Goal: Task Accomplishment & Management: Use online tool/utility

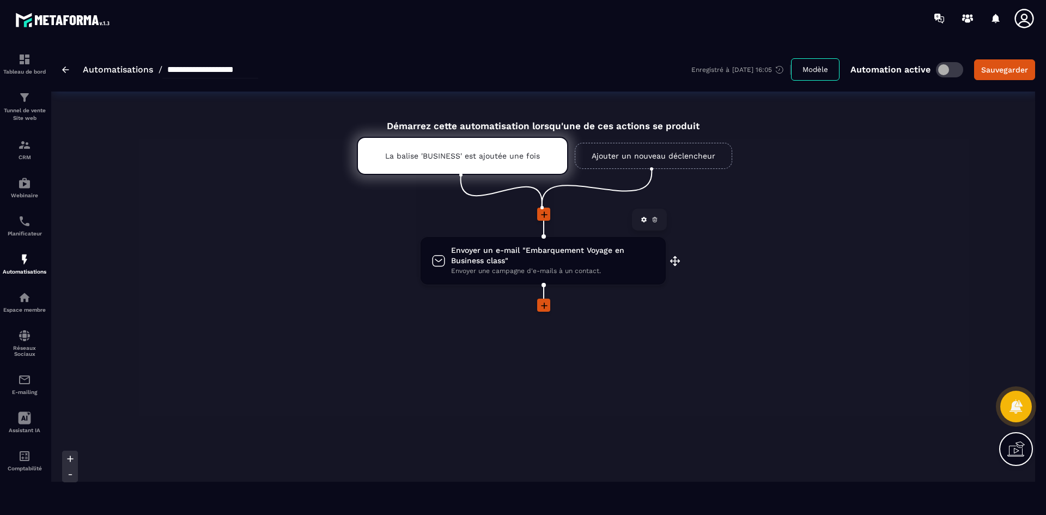
click at [528, 263] on span "Envoyer un e-mail "Embarquement Voyage en Business class"" at bounding box center [553, 255] width 204 height 21
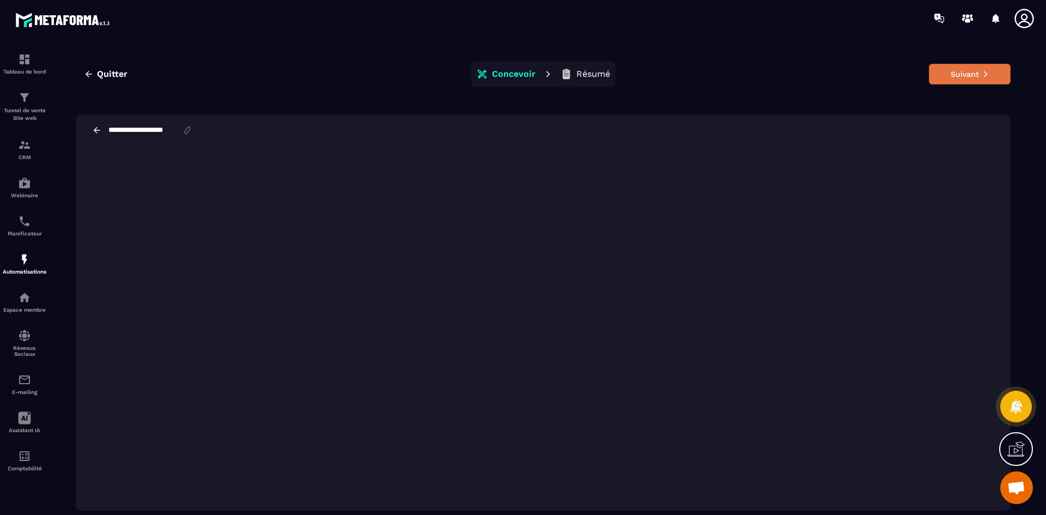
click at [956, 78] on button "Suivant" at bounding box center [970, 74] width 82 height 21
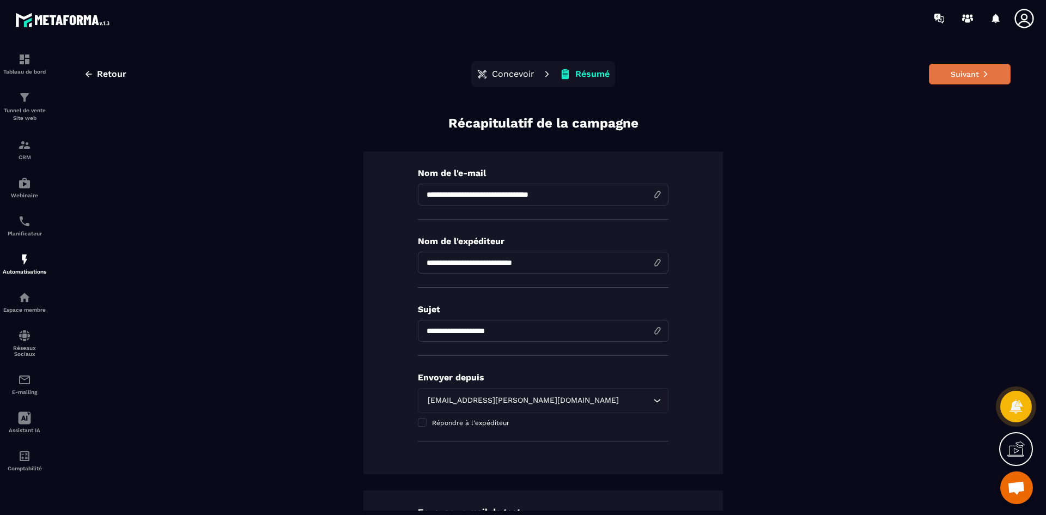
click at [967, 76] on button "Suivant" at bounding box center [970, 74] width 82 height 21
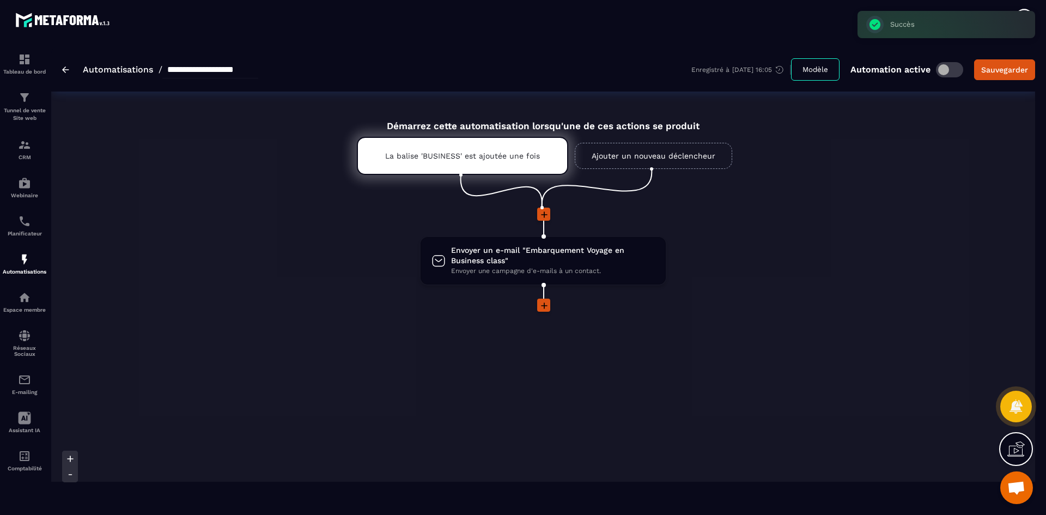
click at [100, 69] on link "Automatisations" at bounding box center [118, 69] width 70 height 10
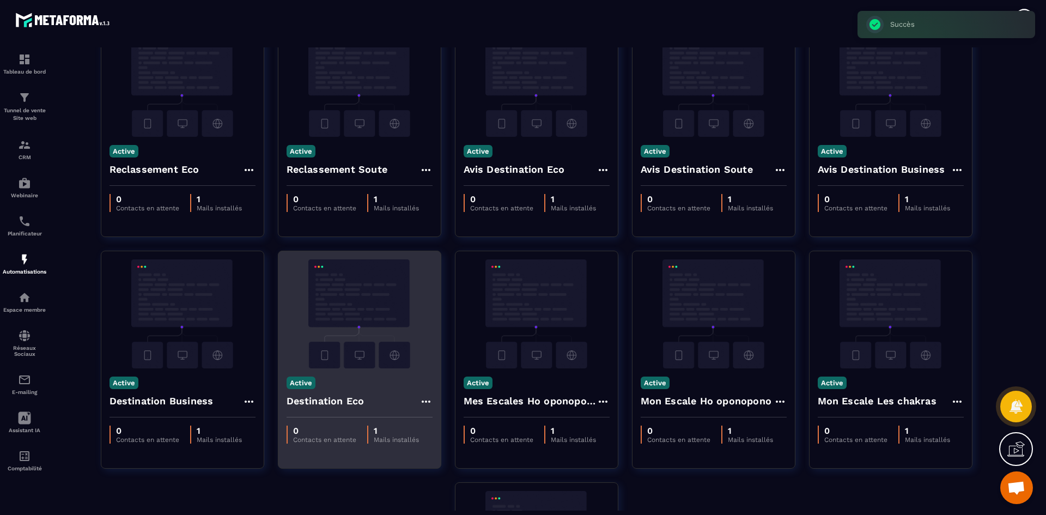
scroll to position [163, 0]
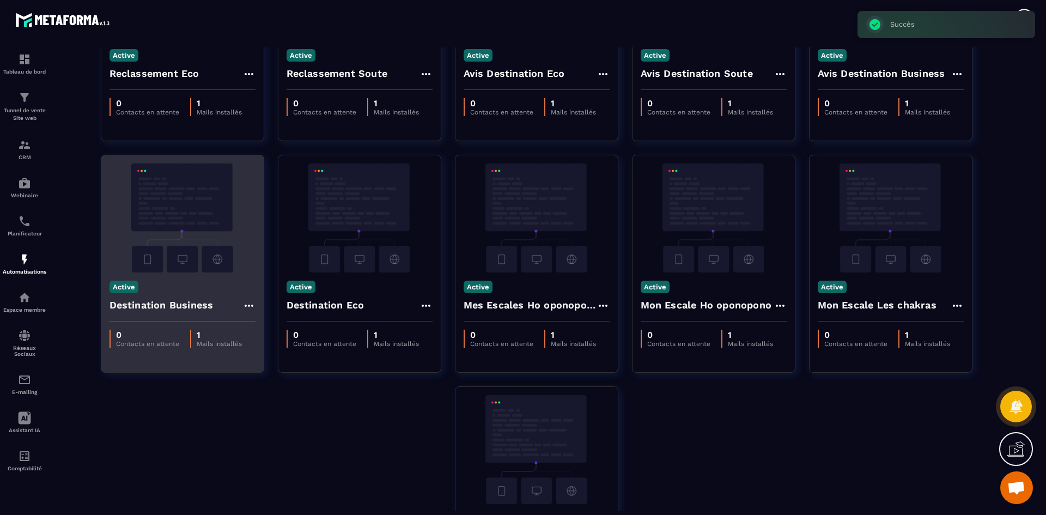
click at [185, 257] on img at bounding box center [183, 217] width 146 height 109
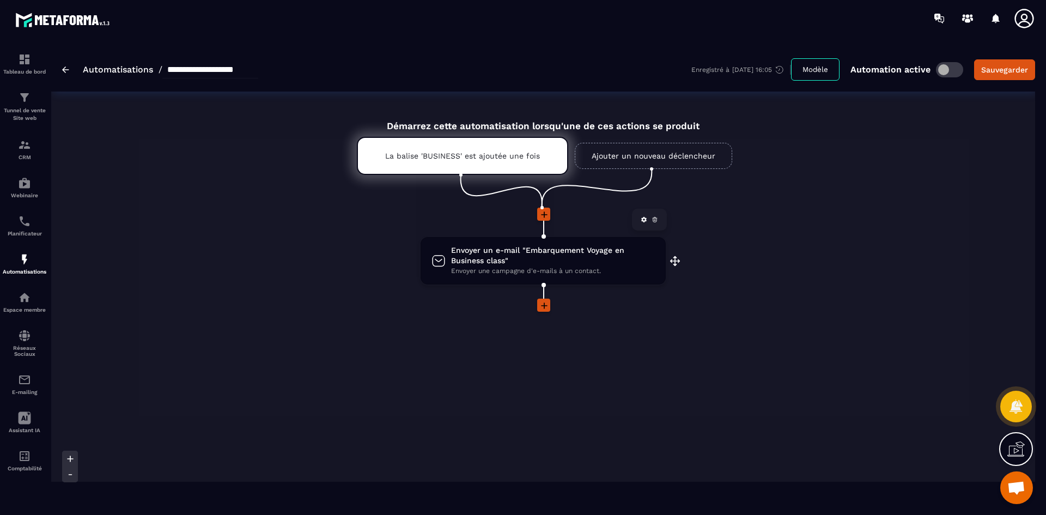
click at [559, 260] on span "Envoyer un e-mail "Embarquement Voyage en Business class"" at bounding box center [553, 255] width 204 height 21
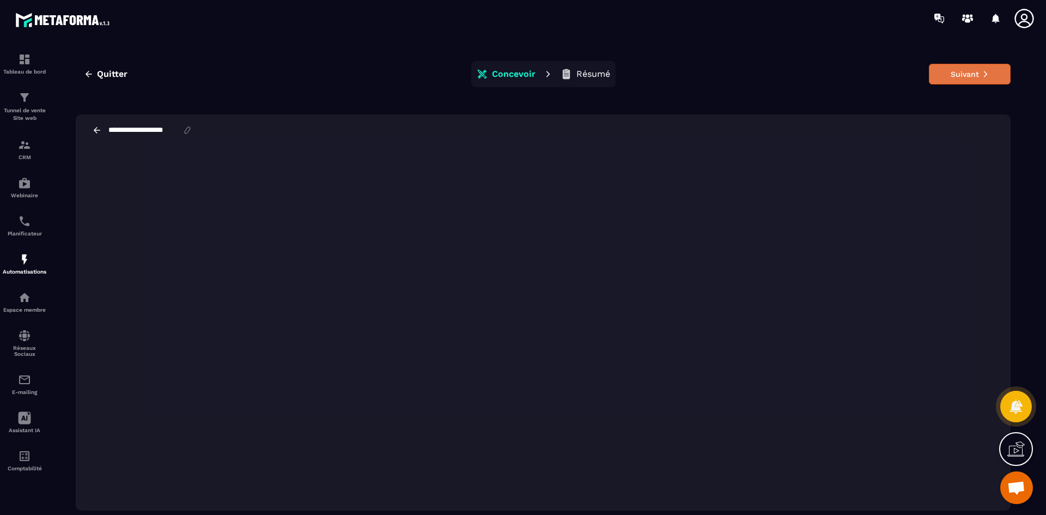
click at [986, 78] on button "Suivant" at bounding box center [970, 74] width 82 height 21
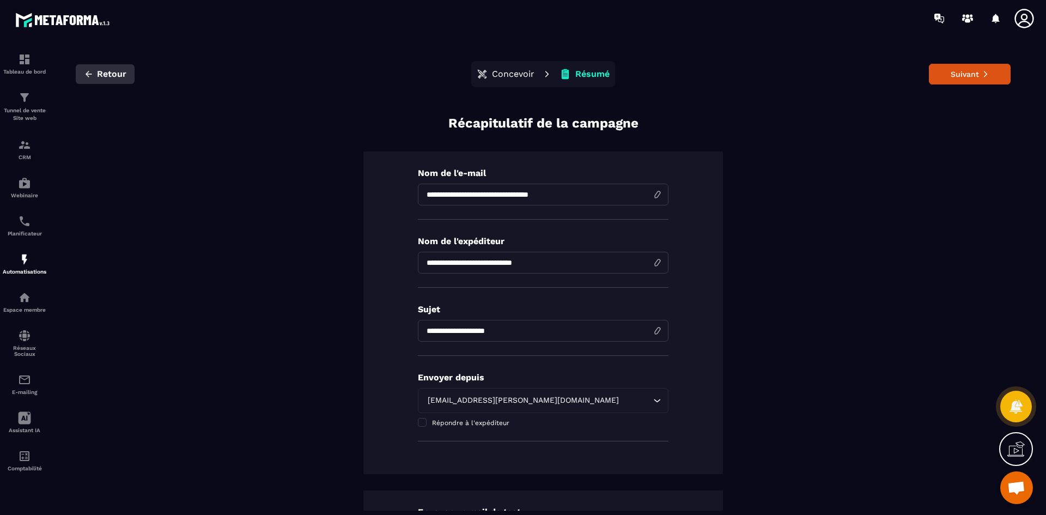
click at [109, 72] on span "Retour" at bounding box center [111, 74] width 29 height 11
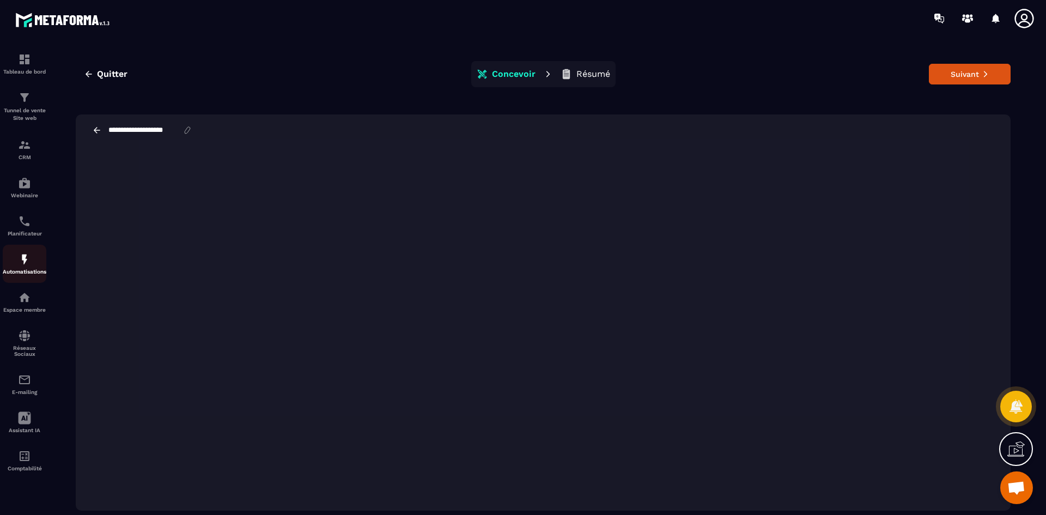
click at [33, 264] on div "Automatisations" at bounding box center [25, 264] width 44 height 22
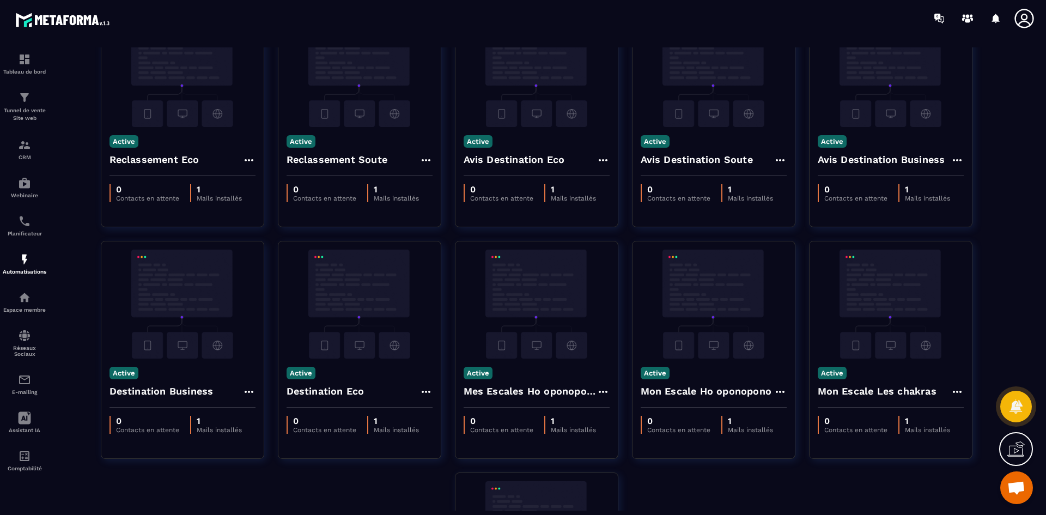
scroll to position [218, 0]
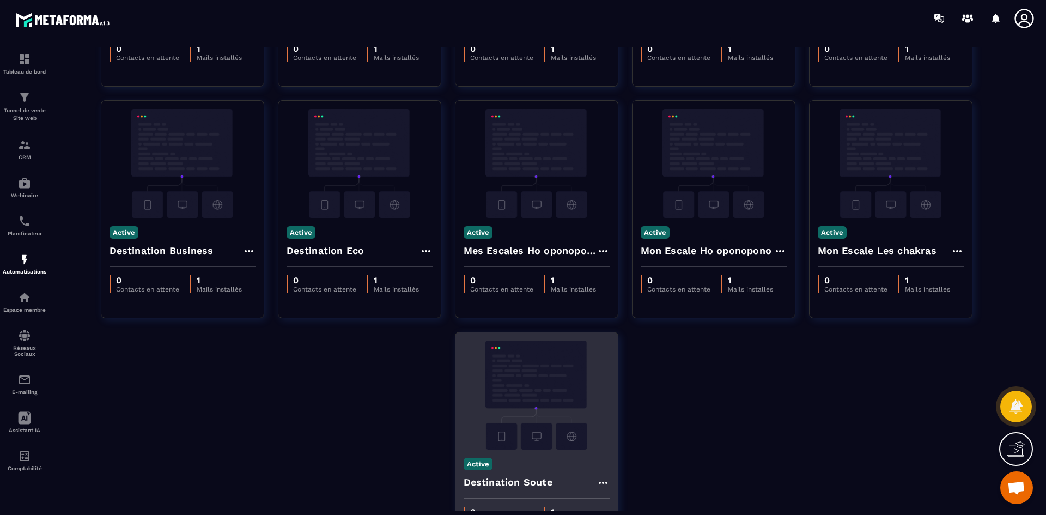
click at [548, 399] on img at bounding box center [537, 395] width 146 height 109
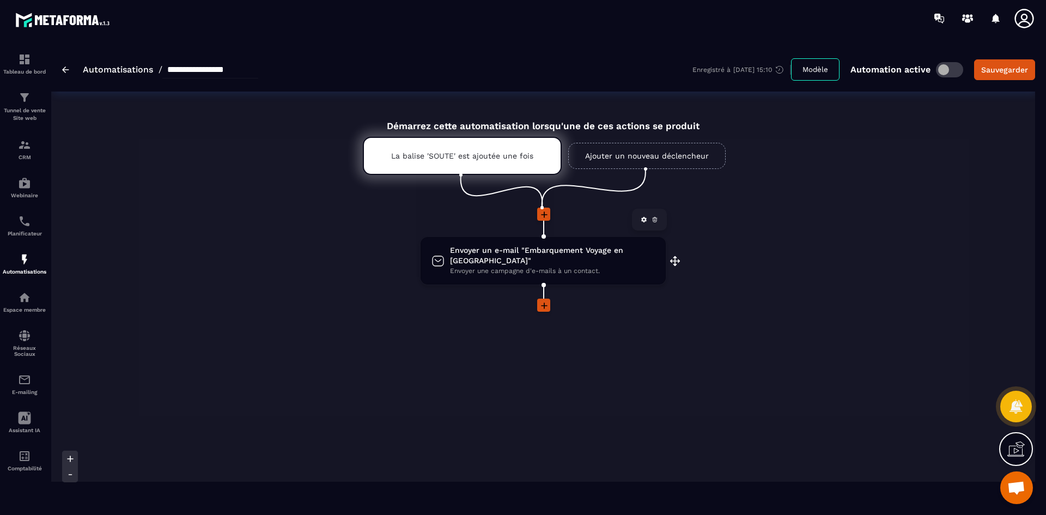
click at [562, 250] on span "Envoyer un e-mail "Embarquement Voyage en [GEOGRAPHIC_DATA]"" at bounding box center [552, 255] width 205 height 21
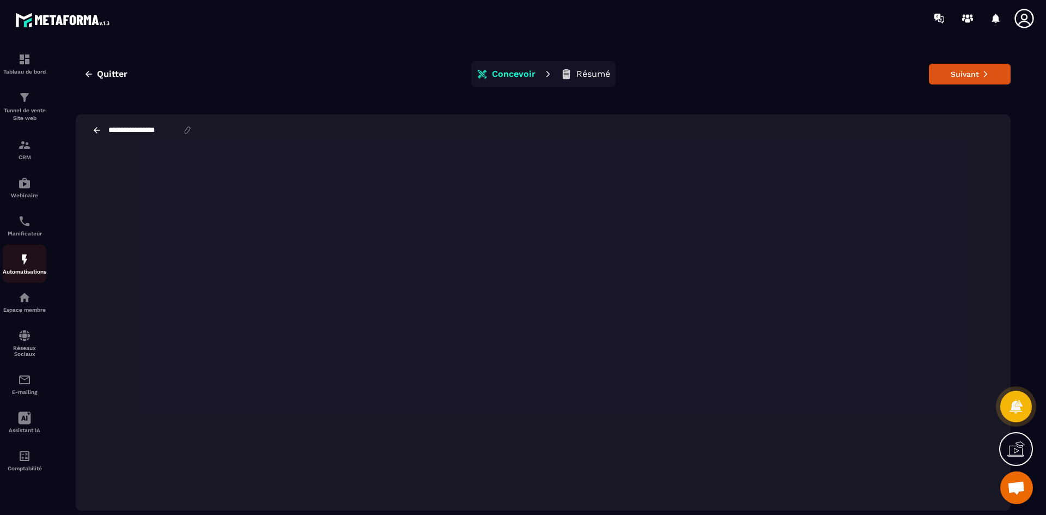
click at [23, 256] on img at bounding box center [24, 259] width 13 height 13
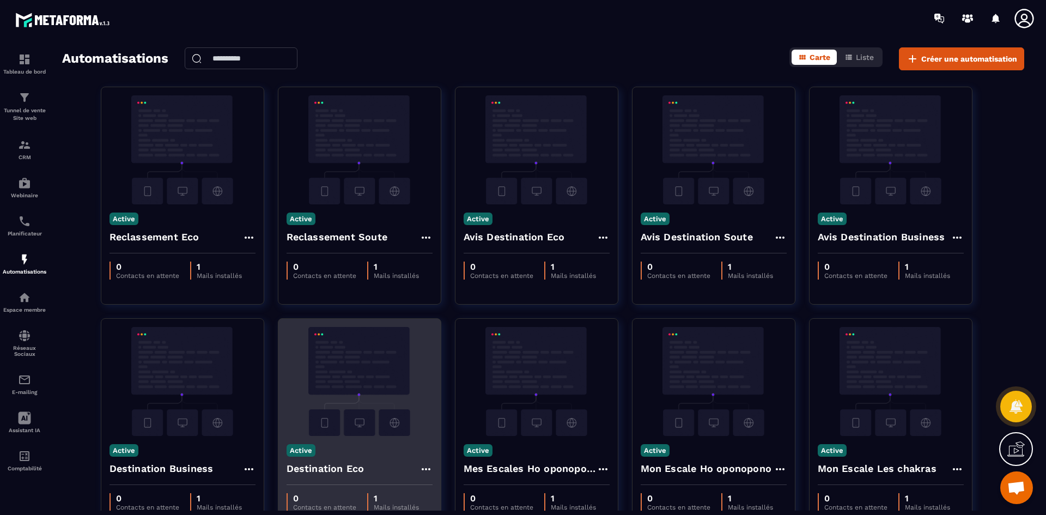
click at [386, 377] on img at bounding box center [360, 381] width 146 height 109
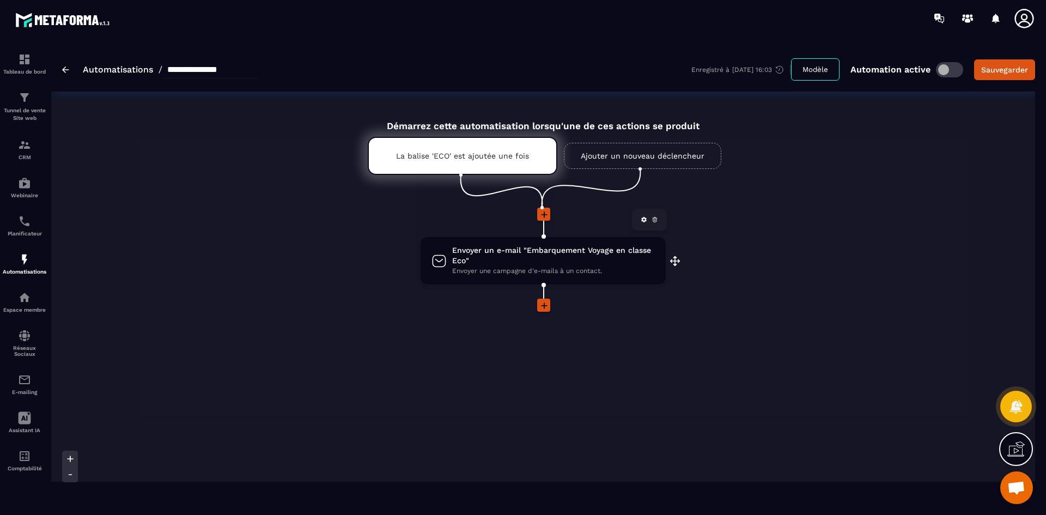
click at [510, 259] on span "Envoyer un e-mail "Embarquement Voyage en classe Eco"" at bounding box center [553, 255] width 203 height 21
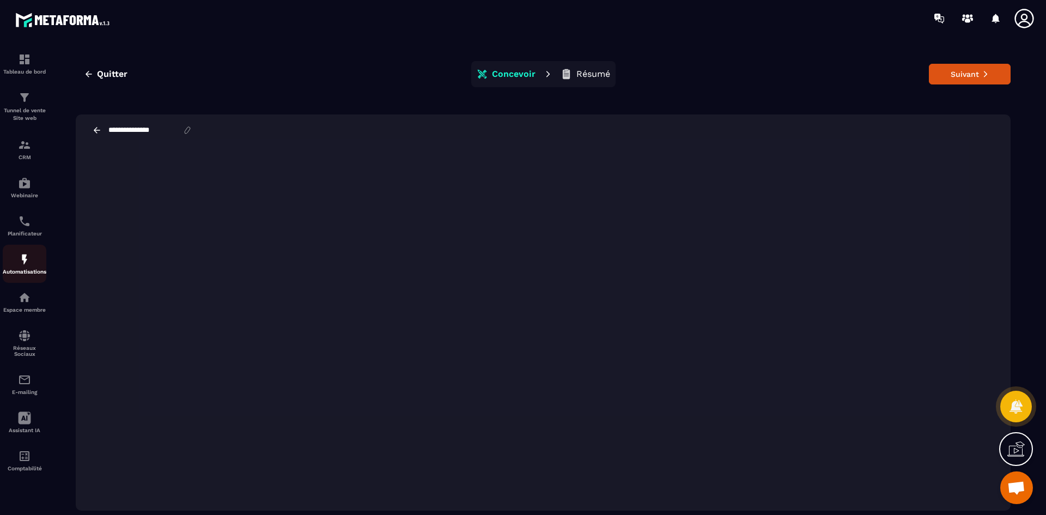
click at [25, 266] on div "Automatisations" at bounding box center [25, 264] width 44 height 22
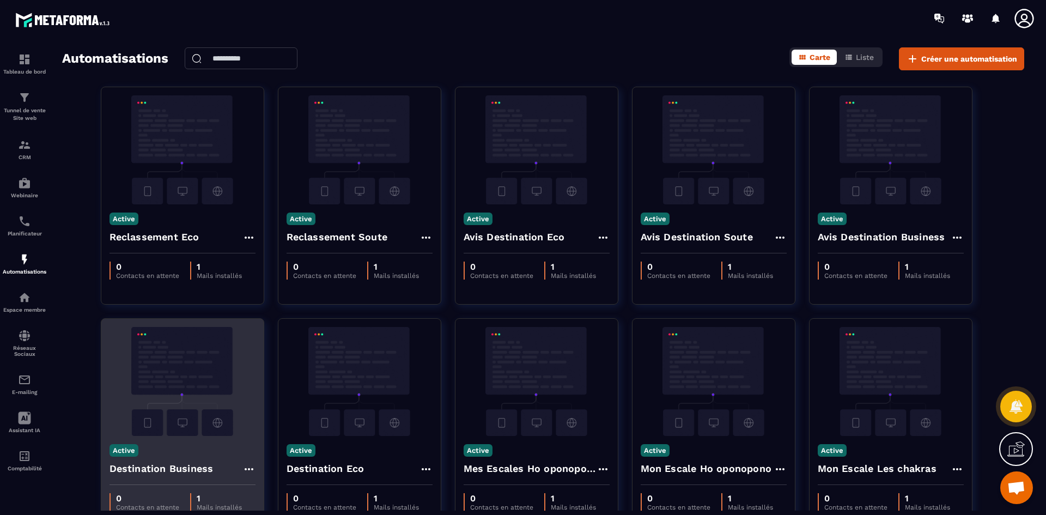
click at [197, 377] on img at bounding box center [183, 381] width 146 height 109
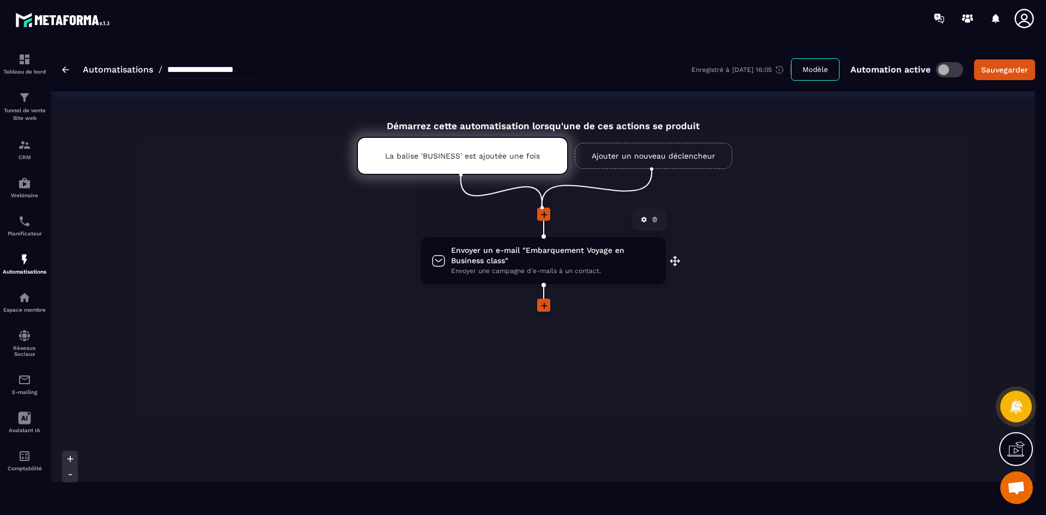
click at [496, 261] on span "Envoyer un e-mail "Embarquement Voyage en Business class"" at bounding box center [553, 255] width 204 height 21
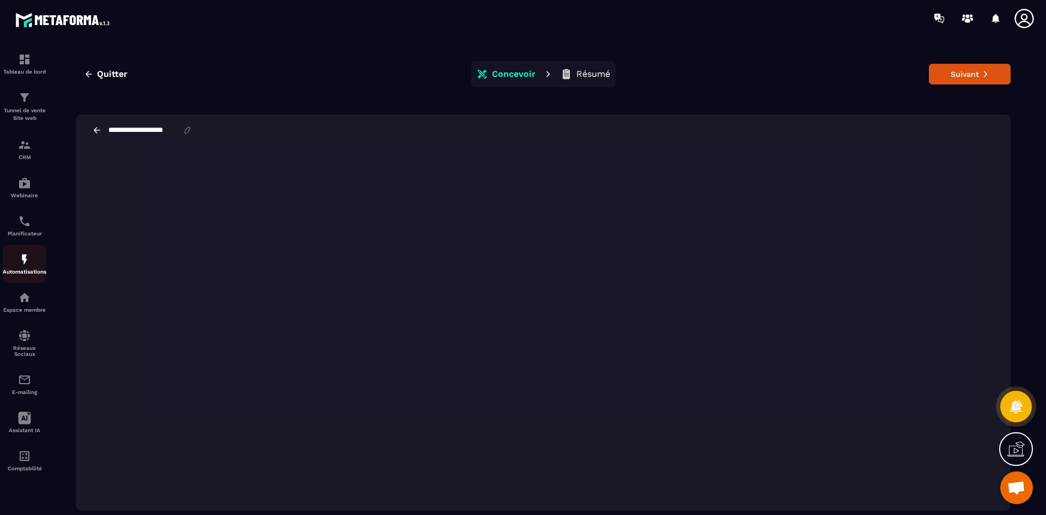
click at [25, 263] on img at bounding box center [24, 259] width 13 height 13
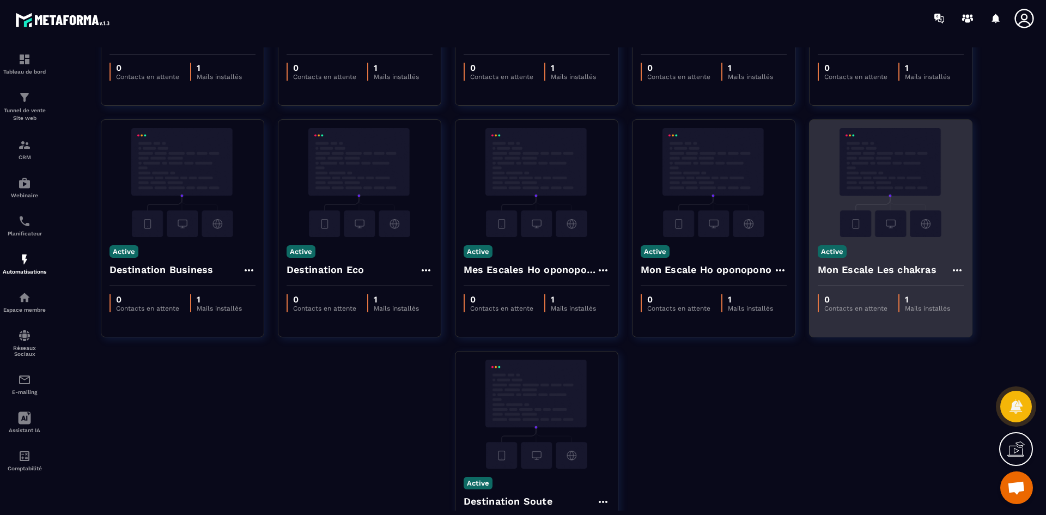
scroll to position [218, 0]
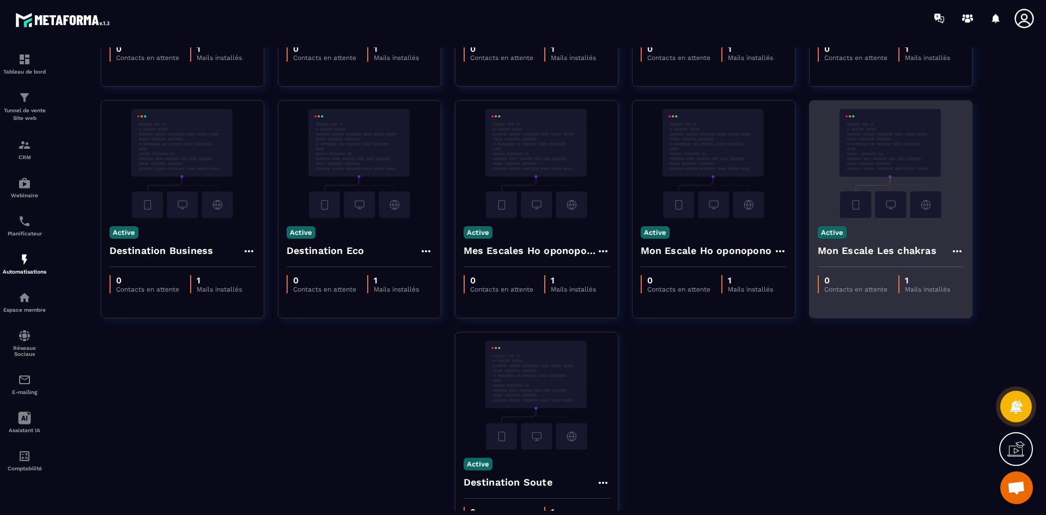
click at [917, 159] on img at bounding box center [891, 163] width 146 height 109
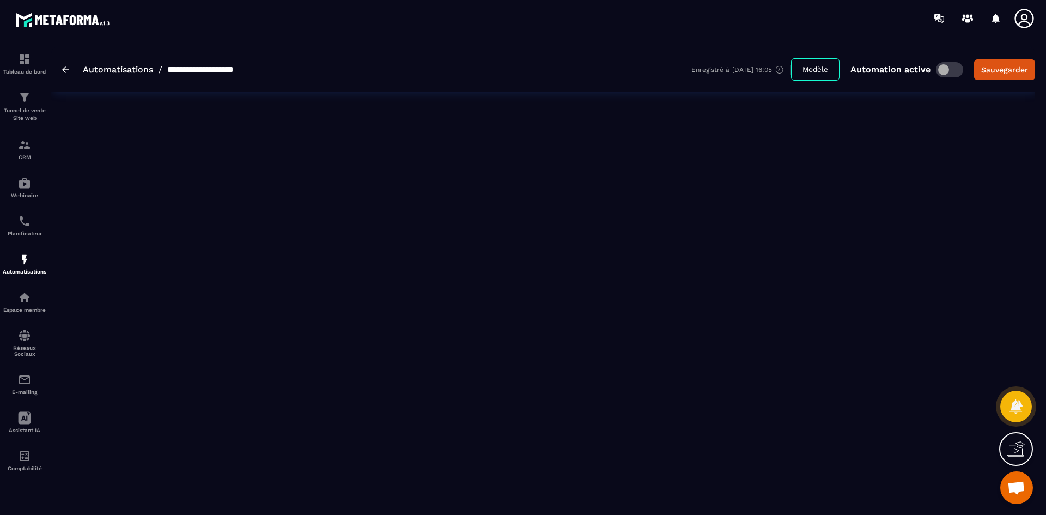
type input "**********"
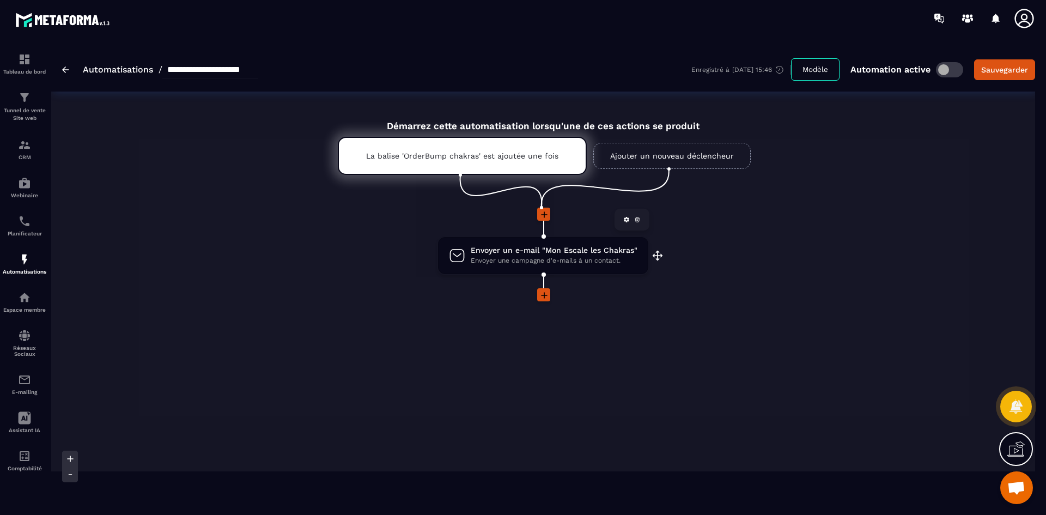
click at [538, 252] on span "Envoyer un e-mail "Mon Escale les Chakras"" at bounding box center [554, 250] width 167 height 10
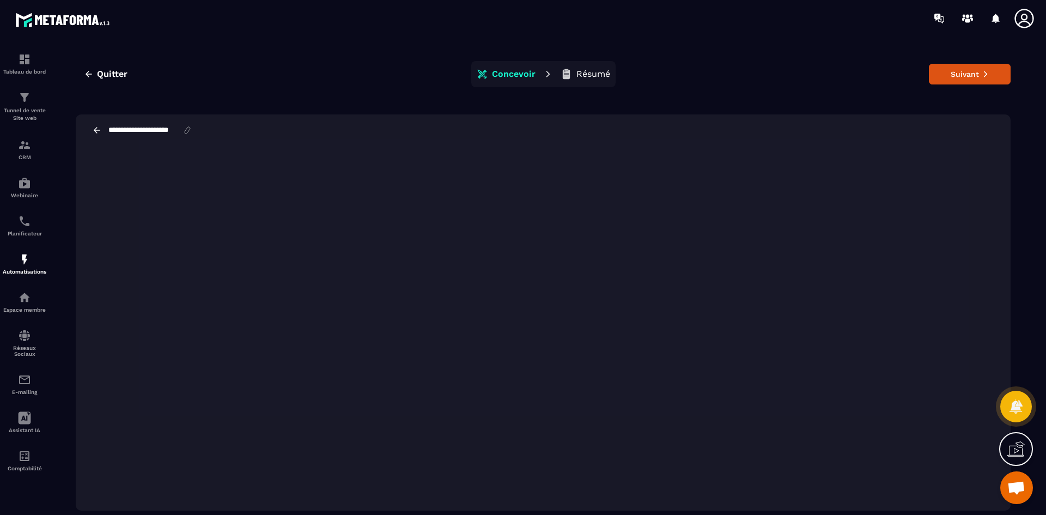
click at [981, 62] on div "Quitter Concevoir Résumé Suivant" at bounding box center [543, 74] width 935 height 26
click at [978, 69] on button "Suivant" at bounding box center [970, 74] width 82 height 21
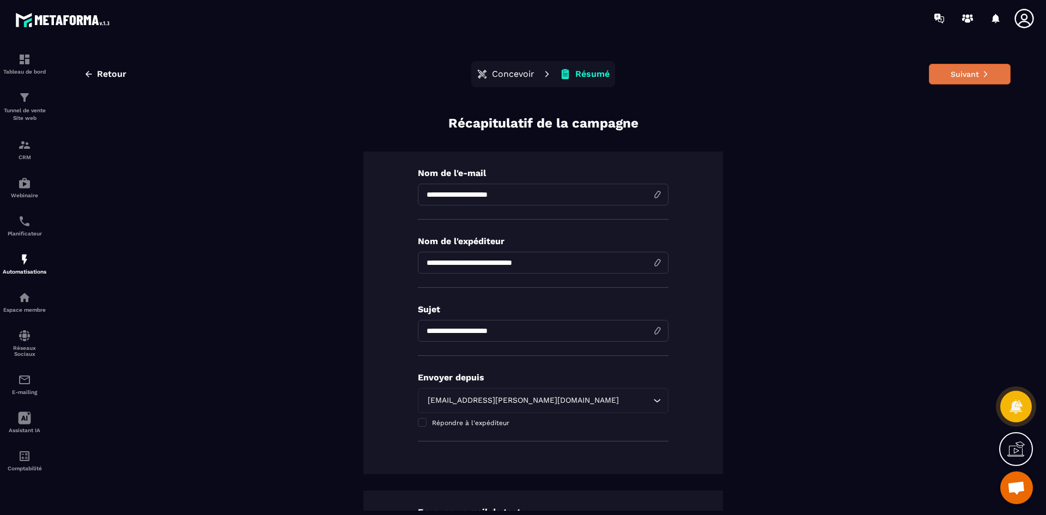
click at [938, 78] on button "Suivant" at bounding box center [970, 74] width 82 height 21
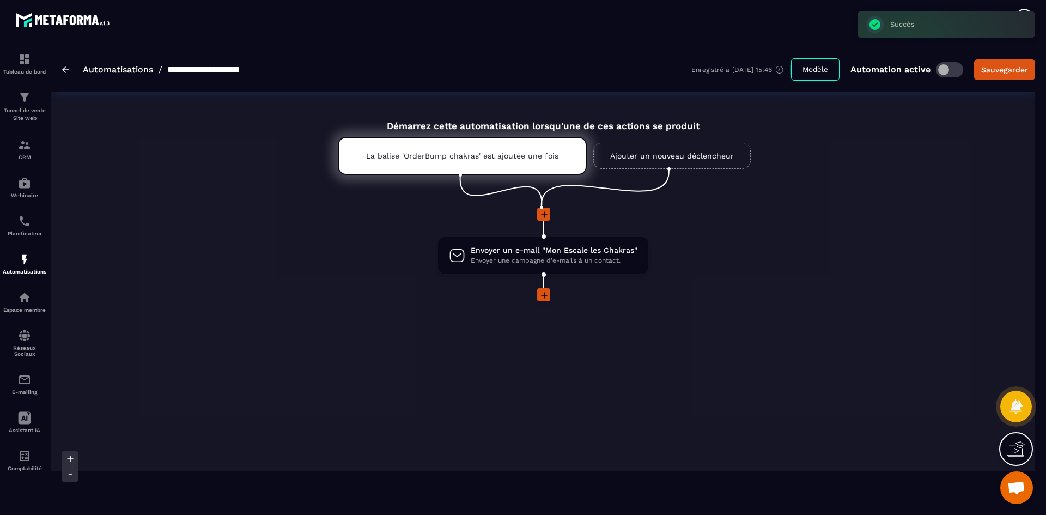
click at [125, 65] on link "Automatisations" at bounding box center [118, 69] width 70 height 10
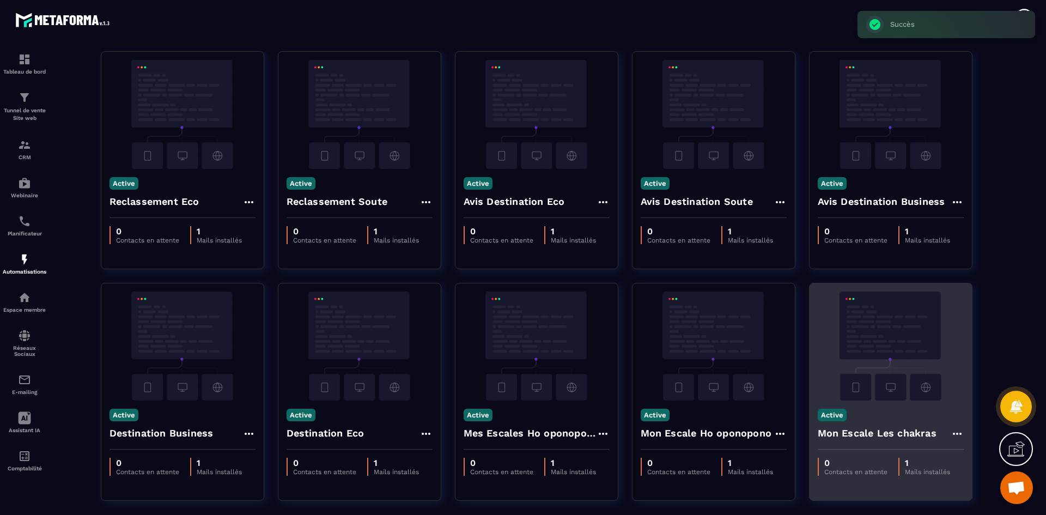
scroll to position [54, 0]
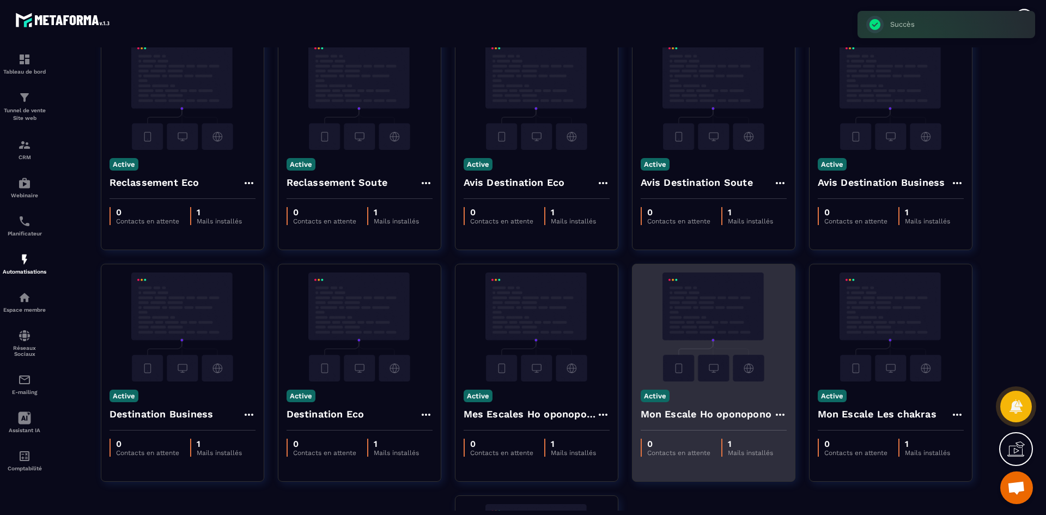
click at [715, 317] on img at bounding box center [714, 326] width 146 height 109
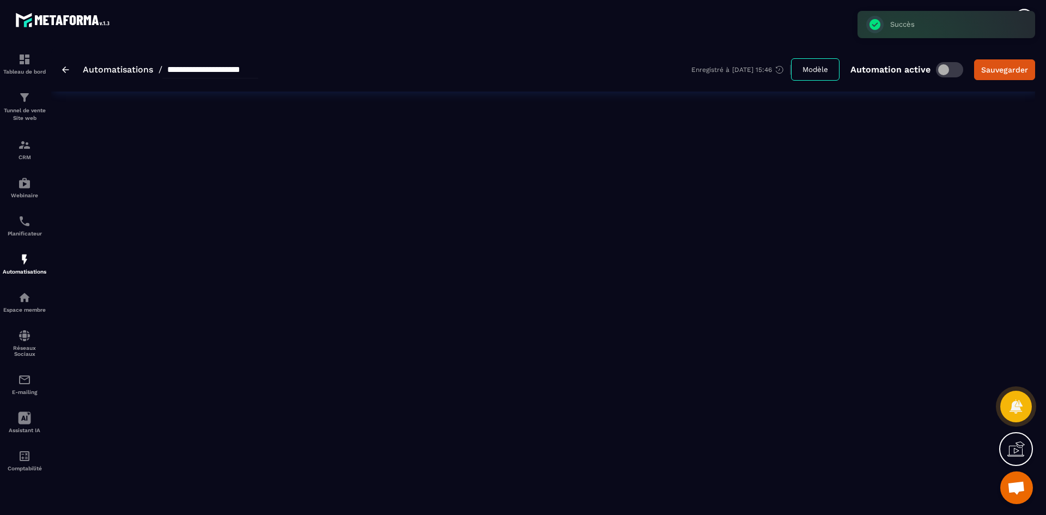
type input "**********"
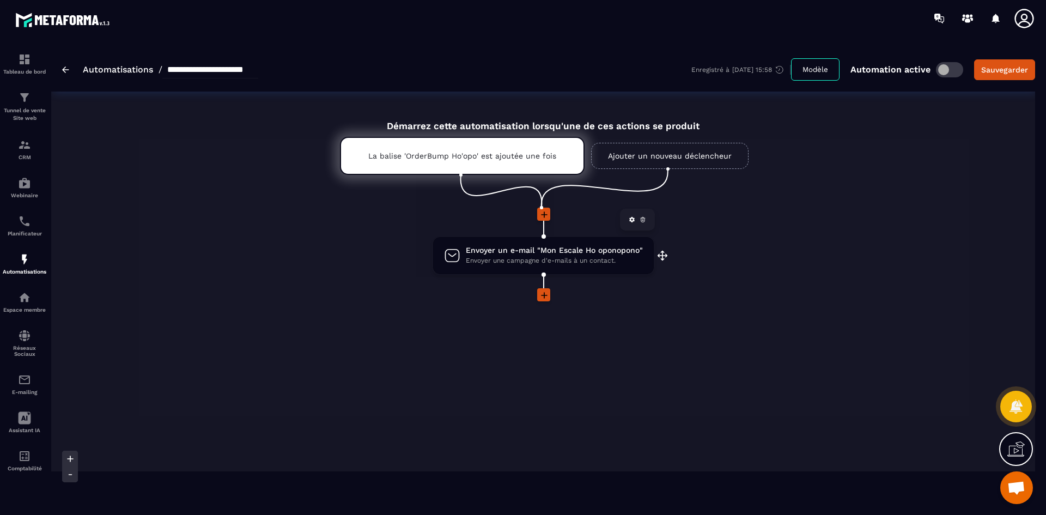
click at [601, 263] on span "Envoyer une campagne d'e-mails à un contact." at bounding box center [554, 261] width 177 height 10
